Goal: Information Seeking & Learning: Understand process/instructions

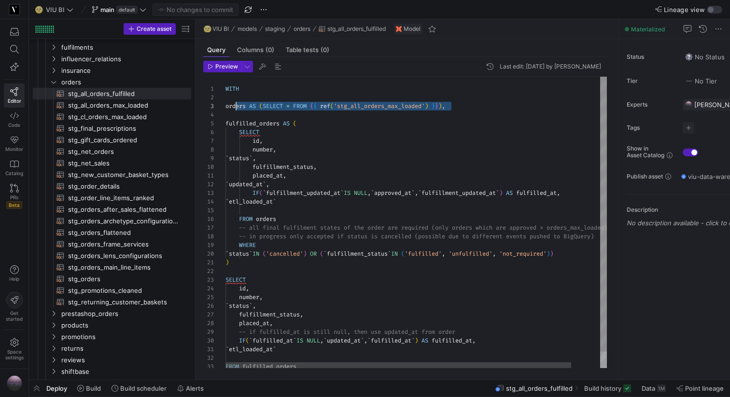
scroll to position [17, 0]
drag, startPoint x: 455, startPoint y: 107, endPoint x: 227, endPoint y: 106, distance: 227.8
click at [227, 106] on div "orders AS ( SELECT * FROM { { ref ( 'stg_all_orders_max_loaded' ) } } ) , fulfi…" at bounding box center [431, 231] width 413 height 309
click at [345, 133] on div "orders AS ( SELECT * FROM { { ref ( 'stg_all_orders_max_loaded' ) } } ) , fulfi…" at bounding box center [431, 231] width 413 height 309
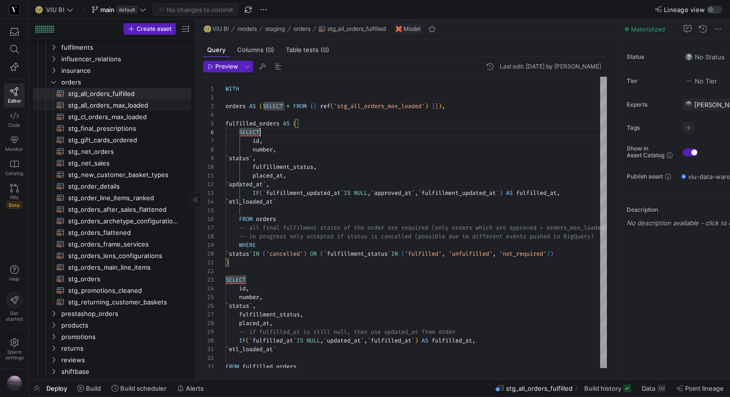
click at [158, 104] on span "stg_all_orders_max_loaded​​​​​​​​​​" at bounding box center [124, 105] width 112 height 11
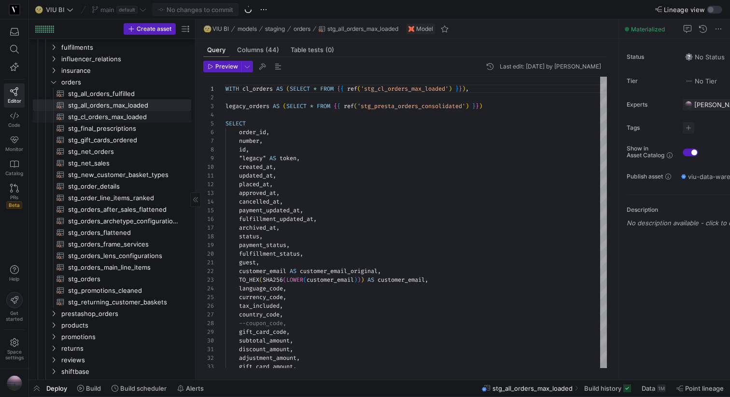
click at [110, 115] on span "stg_cl_orders_max_loaded​​​​​​​​​​" at bounding box center [124, 116] width 112 height 11
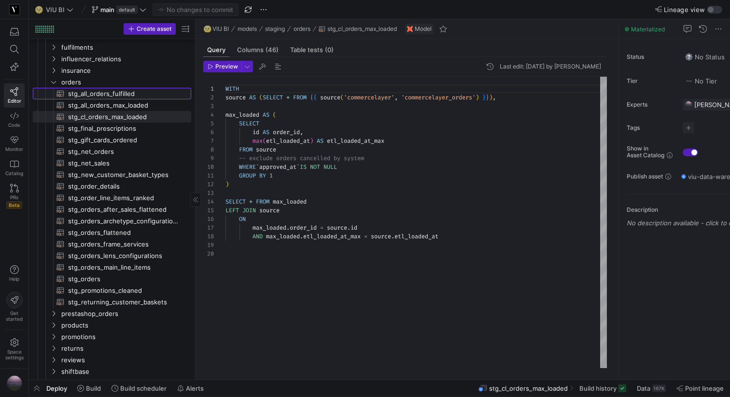
click at [92, 90] on span "stg_all_orders_fulfilled​​​​​​​​​​" at bounding box center [124, 93] width 112 height 11
type textarea "WITH orders AS (SELECT * FROM {{ ref('stg_all_orders_max_loaded') }}), fulfille…"
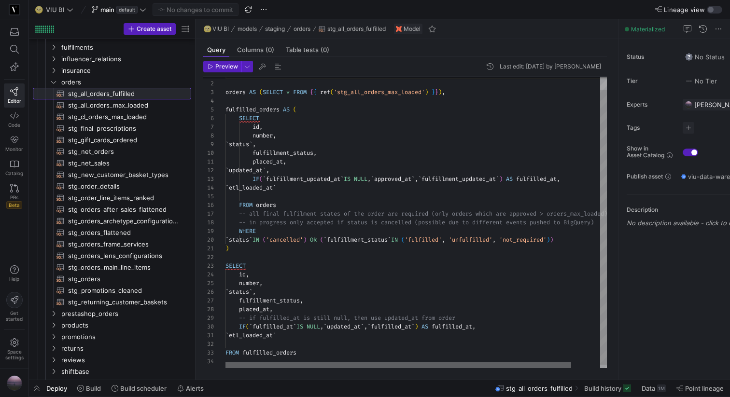
click at [338, 362] on div at bounding box center [398, 365] width 346 height 6
